Goal: Task Accomplishment & Management: Manage account settings

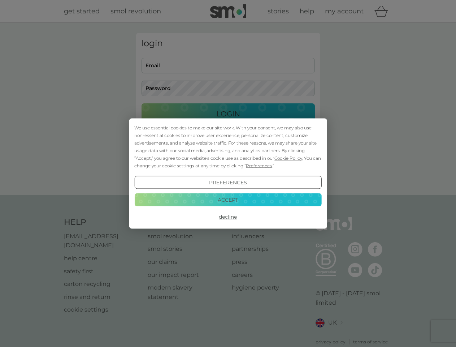
click at [289, 158] on span "Cookie Policy" at bounding box center [289, 157] width 28 height 5
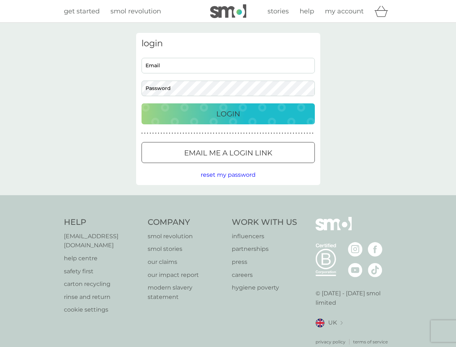
click at [258, 166] on div "login Email Password Login ● ● ● ● ● ● ● ● ● ● ● ● ● ● ● ● ● ● ● ● ● ● ● ● ● ● …" at bounding box center [228, 109] width 184 height 152
click at [228, 182] on div "login Email Password Login ● ● ● ● ● ● ● ● ● ● ● ● ● ● ● ● ● ● ● ● ● ● ● ● ● ● …" at bounding box center [228, 109] width 184 height 152
click at [228, 217] on div "Help [EMAIL_ADDRESS][DOMAIN_NAME] help centre safety first carton recycling rin…" at bounding box center [228, 281] width 329 height 128
click at [228, 199] on div "Help [EMAIL_ADDRESS][DOMAIN_NAME] help centre safety first carton recycling rin…" at bounding box center [228, 281] width 456 height 172
